Goal: Task Accomplishment & Management: Use online tool/utility

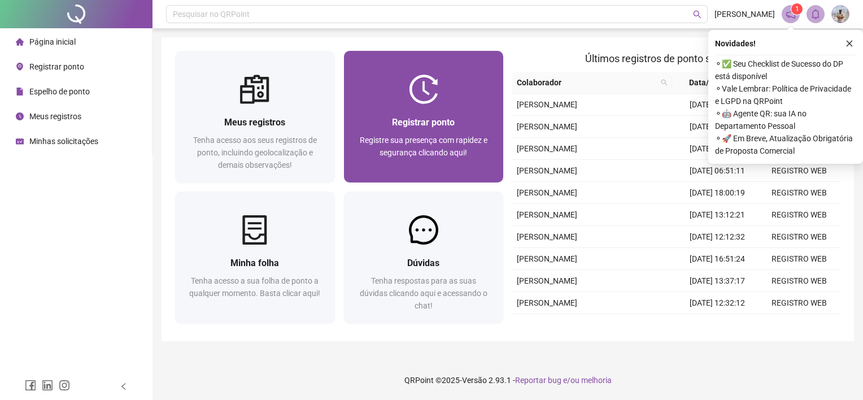
click at [471, 147] on div "Registre sua presença com rapidez e segurança clicando aqui!" at bounding box center [424, 152] width 133 height 37
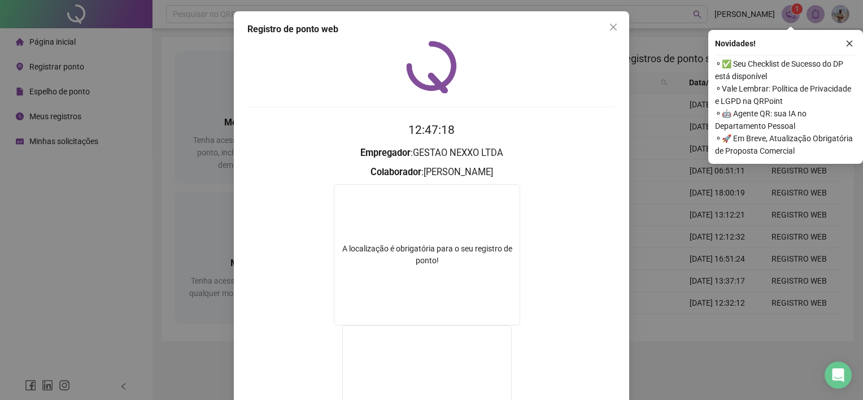
click at [708, 269] on div "Registro de ponto web 12:47:18 Empregador : GESTAO NEXXO LTDA Colaborador : [PE…" at bounding box center [431, 200] width 863 height 400
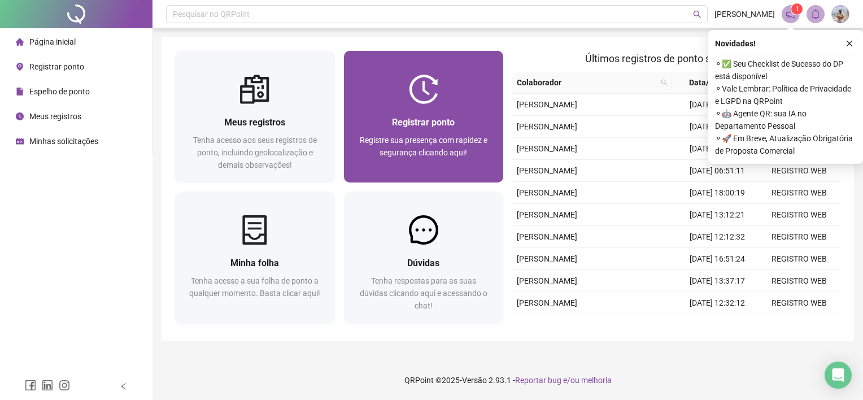
click at [453, 101] on div at bounding box center [424, 89] width 160 height 29
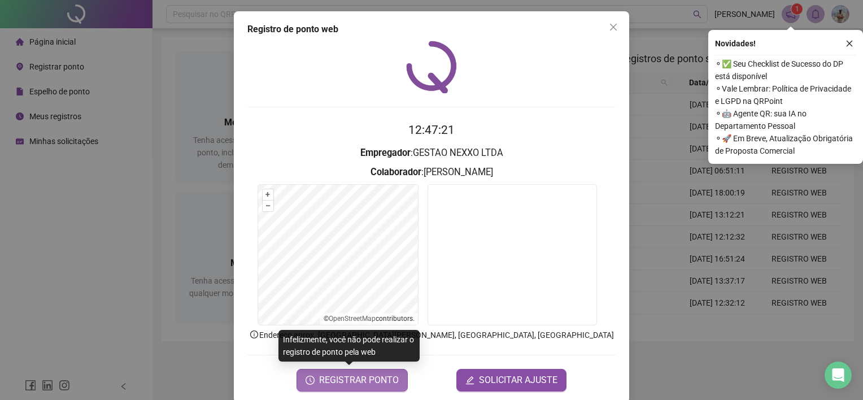
click at [344, 380] on span "REGISTRAR PONTO" at bounding box center [359, 380] width 80 height 14
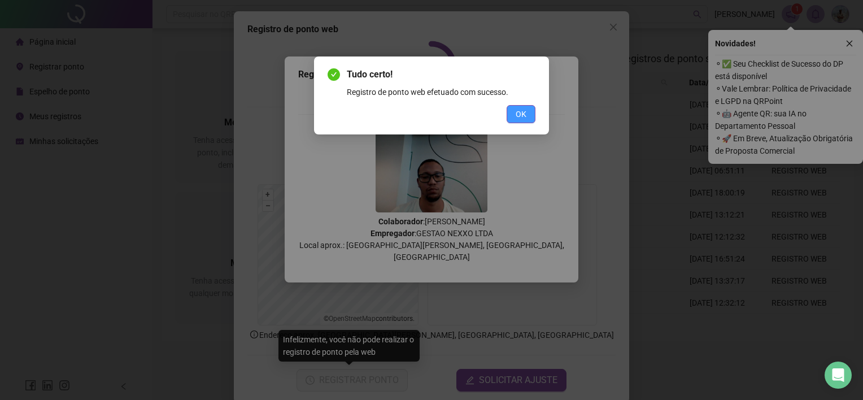
click at [524, 106] on button "OK" at bounding box center [521, 114] width 29 height 18
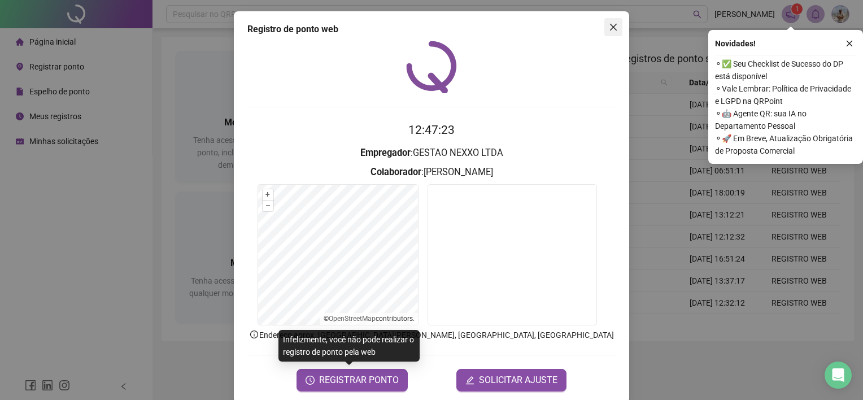
click at [615, 34] on button "Close" at bounding box center [614, 27] width 18 height 18
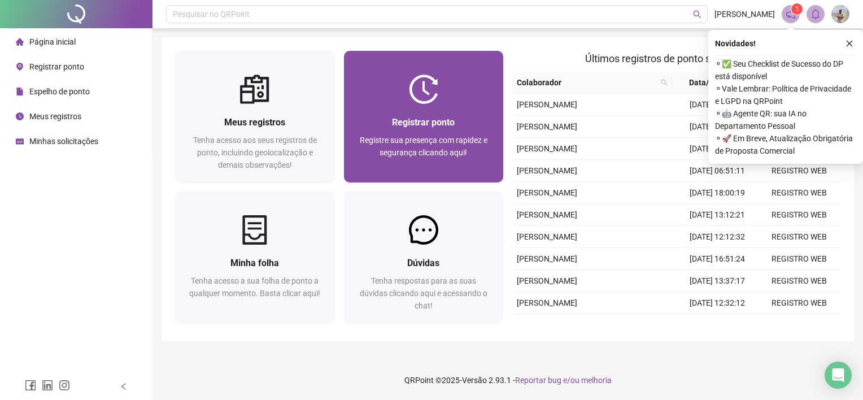
click at [428, 99] on img at bounding box center [423, 89] width 29 height 29
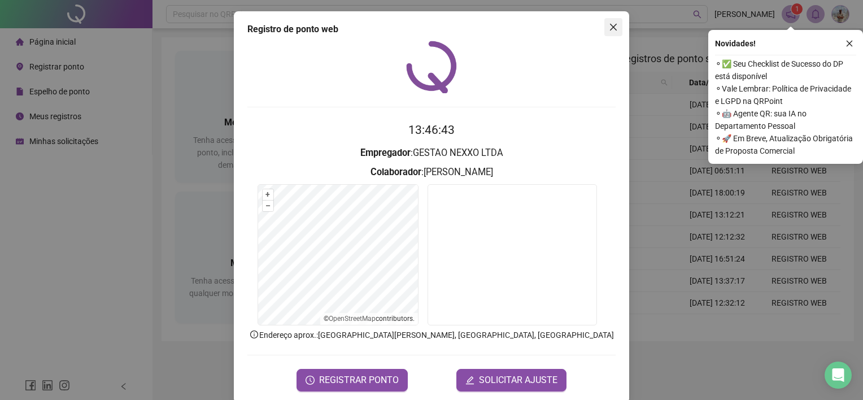
click at [610, 25] on icon "close" at bounding box center [613, 27] width 7 height 7
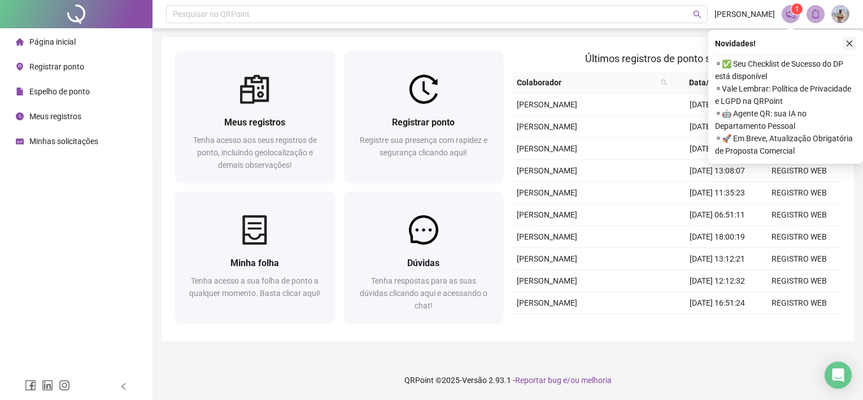
click at [851, 42] on icon "close" at bounding box center [850, 44] width 6 height 6
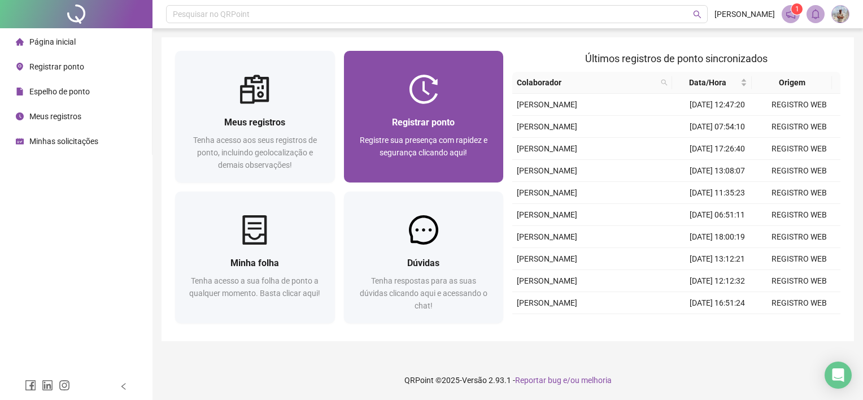
click at [395, 94] on div at bounding box center [424, 89] width 160 height 29
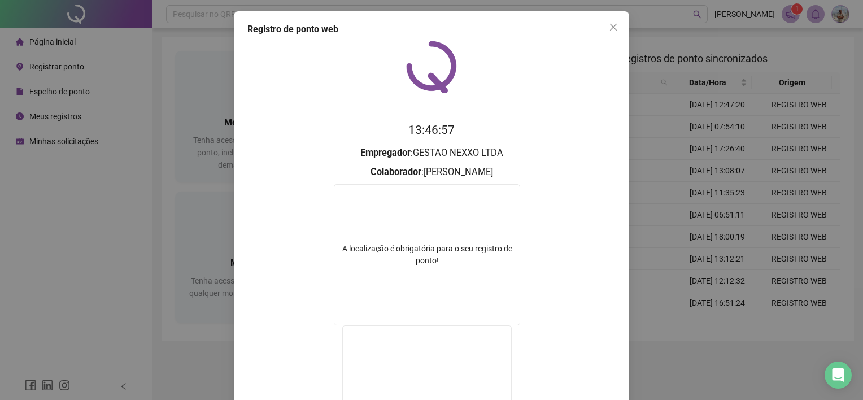
click at [655, 242] on div "Registro de ponto web 13:46:57 Empregador : GESTAO NEXXO LTDA Colaborador : [PE…" at bounding box center [431, 200] width 863 height 400
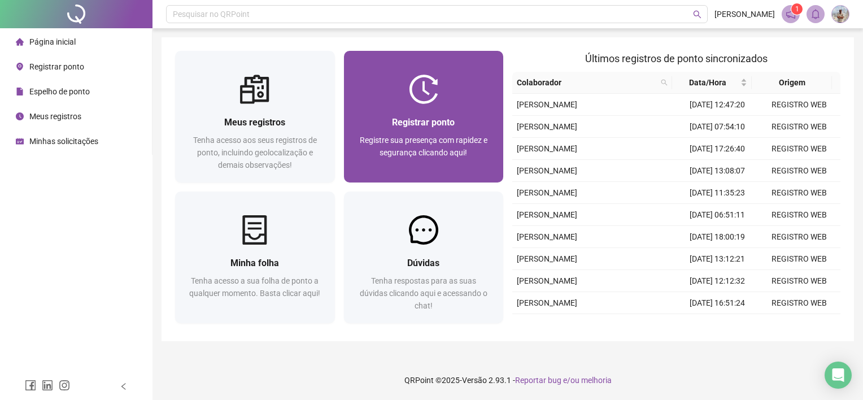
click at [438, 117] on span "Registrar ponto" at bounding box center [423, 122] width 63 height 11
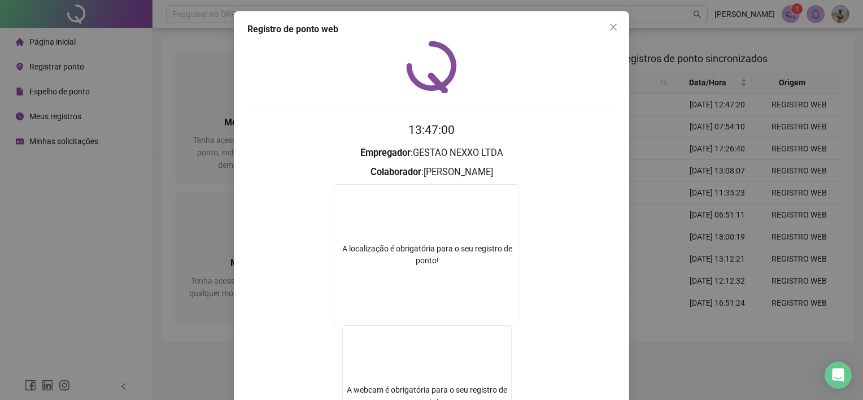
click at [725, 237] on div "Registro de ponto web 13:47:00 Empregador : GESTAO NEXXO LTDA Colaborador : SAM…" at bounding box center [431, 200] width 863 height 400
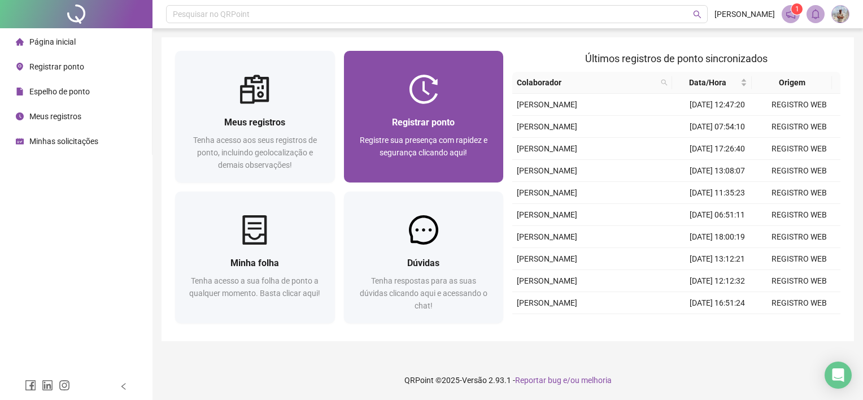
click at [424, 140] on span "Registre sua presença com rapidez e segurança clicando aqui!" at bounding box center [424, 146] width 128 height 21
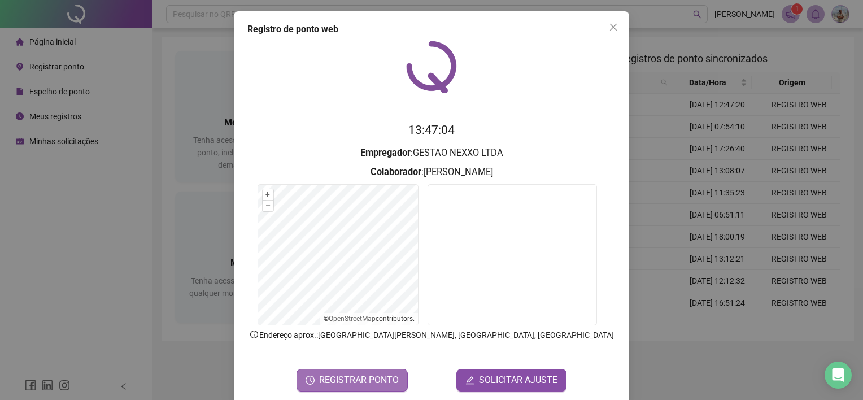
click at [346, 373] on span "REGISTRAR PONTO" at bounding box center [359, 380] width 80 height 14
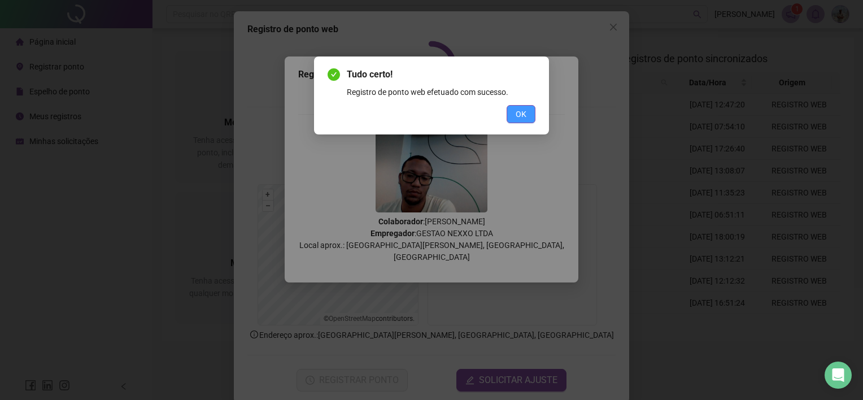
click at [521, 112] on span "OK" at bounding box center [521, 114] width 11 height 12
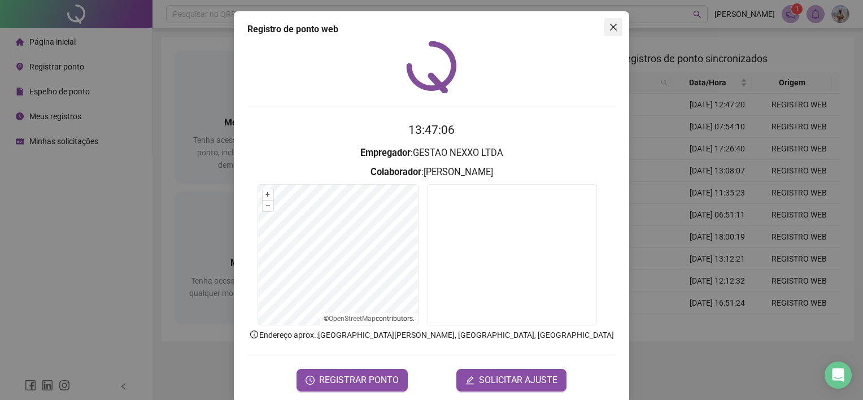
click at [610, 33] on button "Close" at bounding box center [614, 27] width 18 height 18
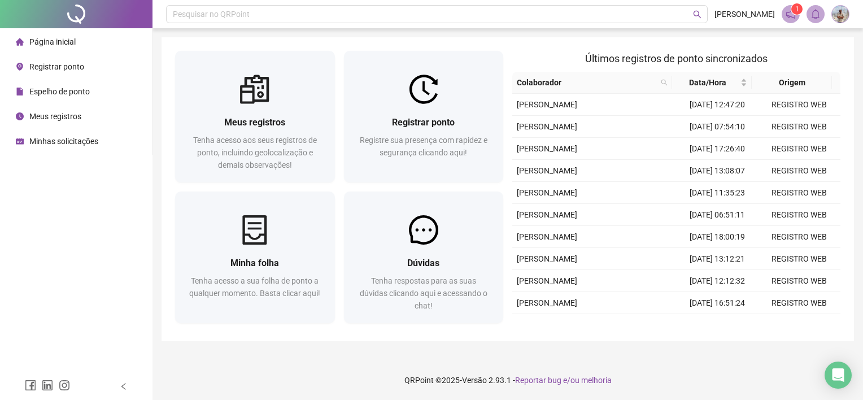
click at [70, 376] on div at bounding box center [76, 386] width 153 height 27
